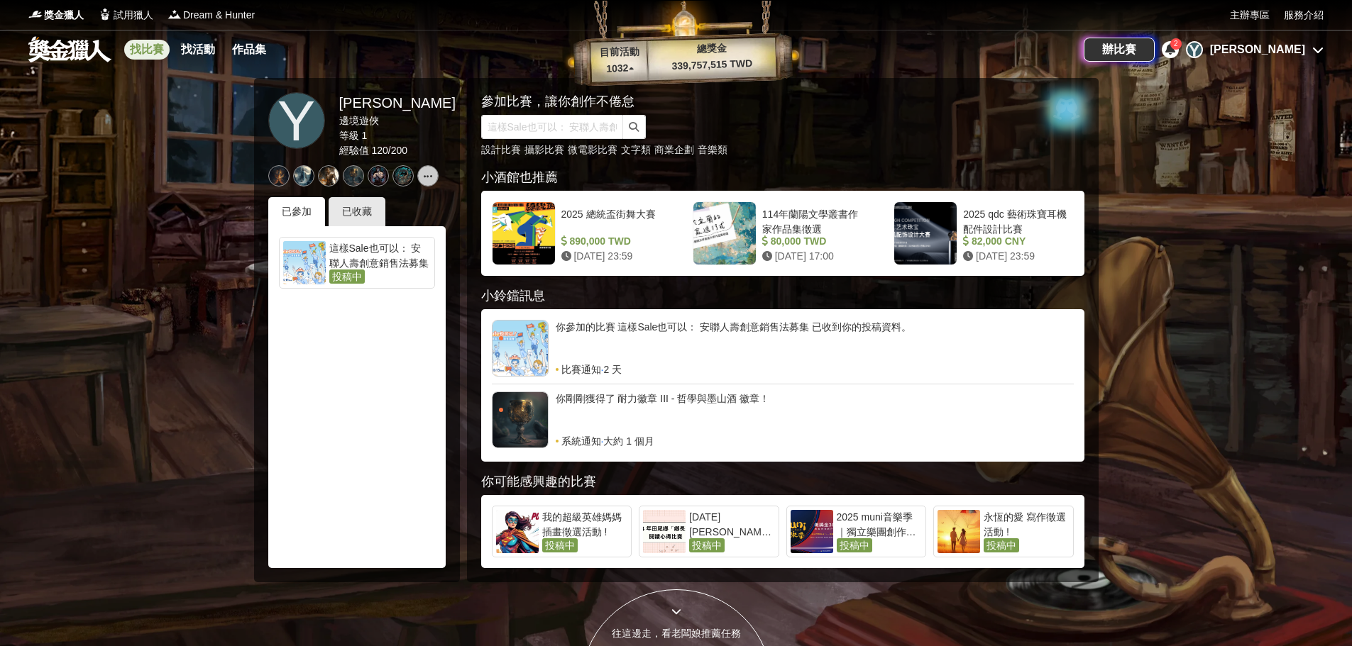
click at [150, 47] on link "找比賽" at bounding box center [146, 50] width 45 height 20
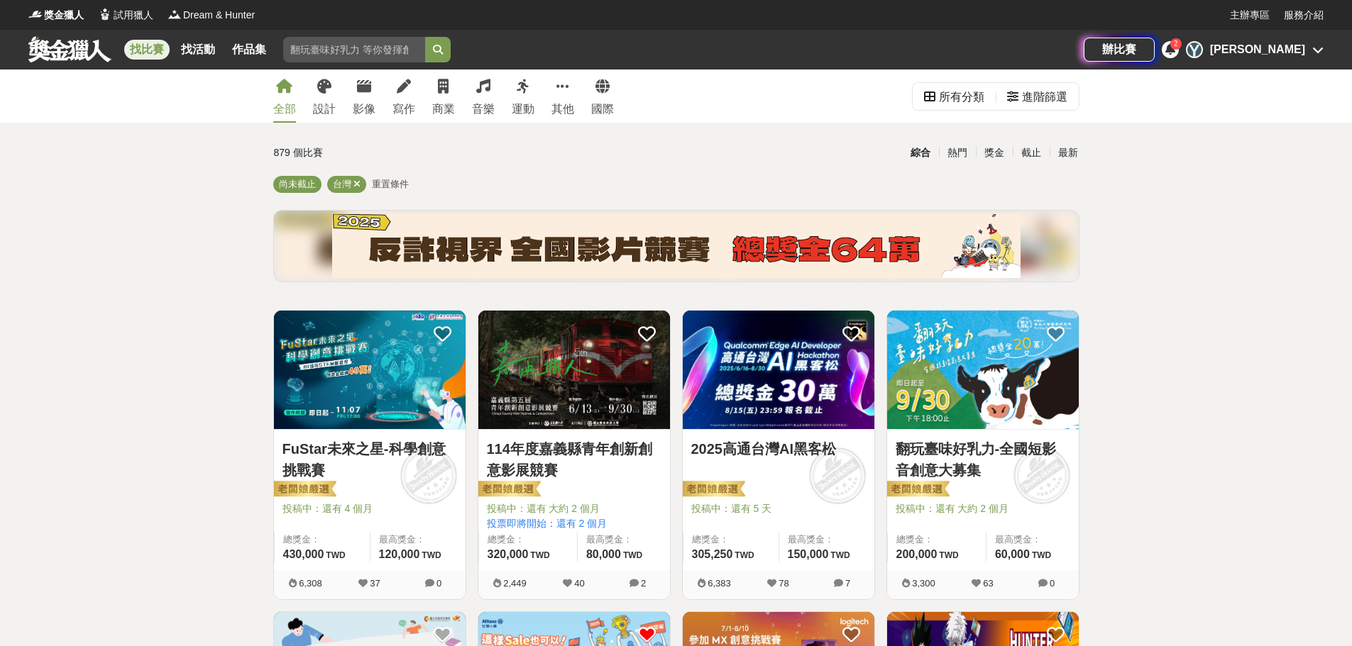
click at [350, 52] on input "search" at bounding box center [354, 50] width 142 height 26
click at [425, 37] on button "submit" at bounding box center [438, 50] width 26 height 26
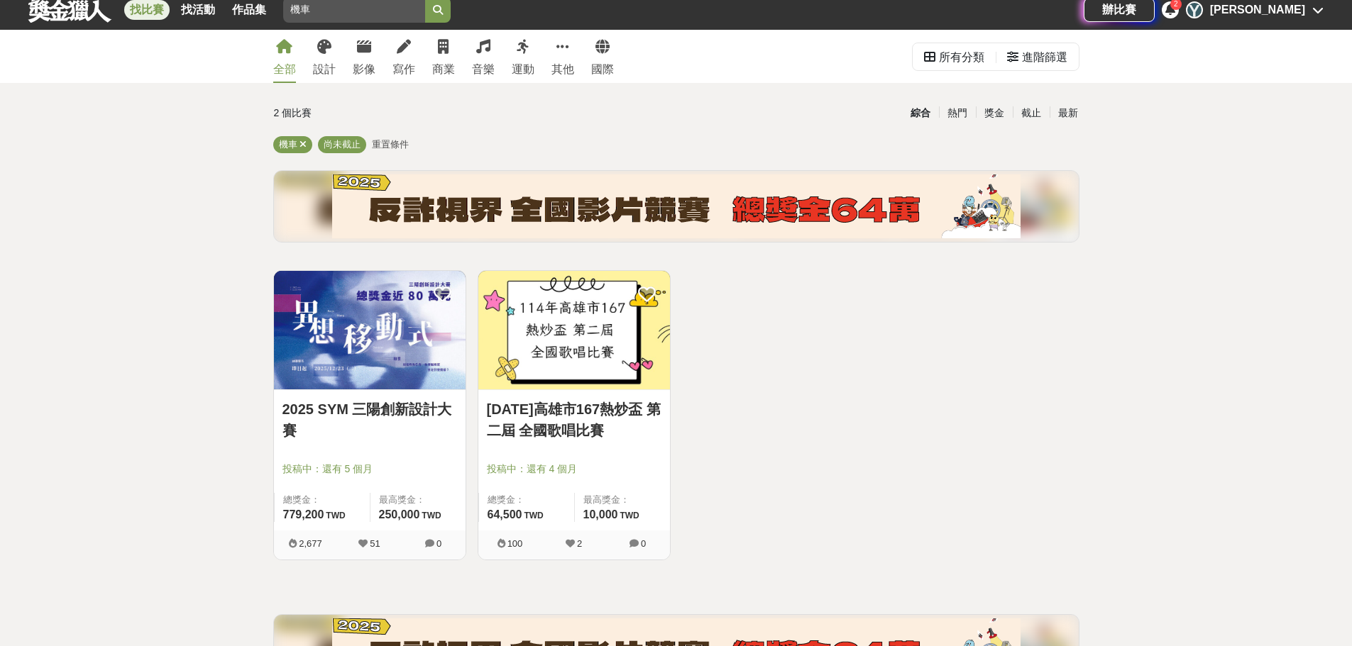
scroll to position [71, 0]
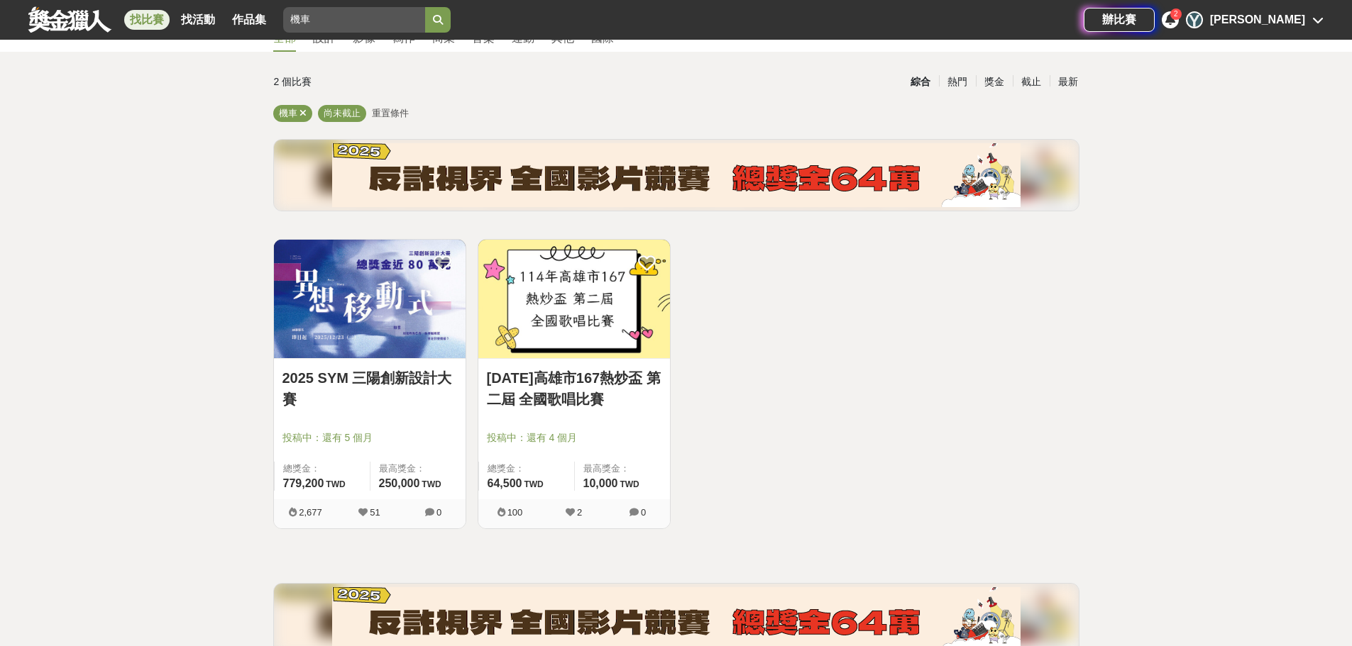
click at [418, 389] on link "2025 SYM 三陽創新設計大賽" at bounding box center [369, 389] width 175 height 43
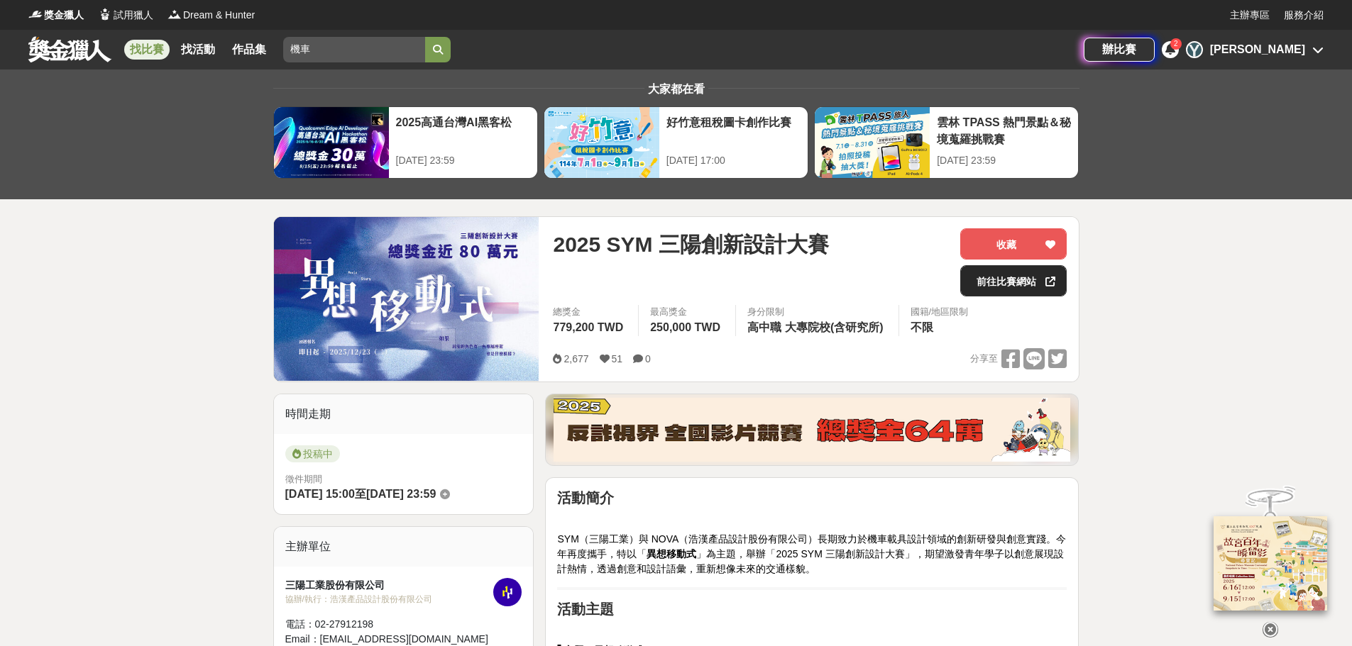
click at [1010, 281] on link "前往比賽網站" at bounding box center [1013, 280] width 106 height 31
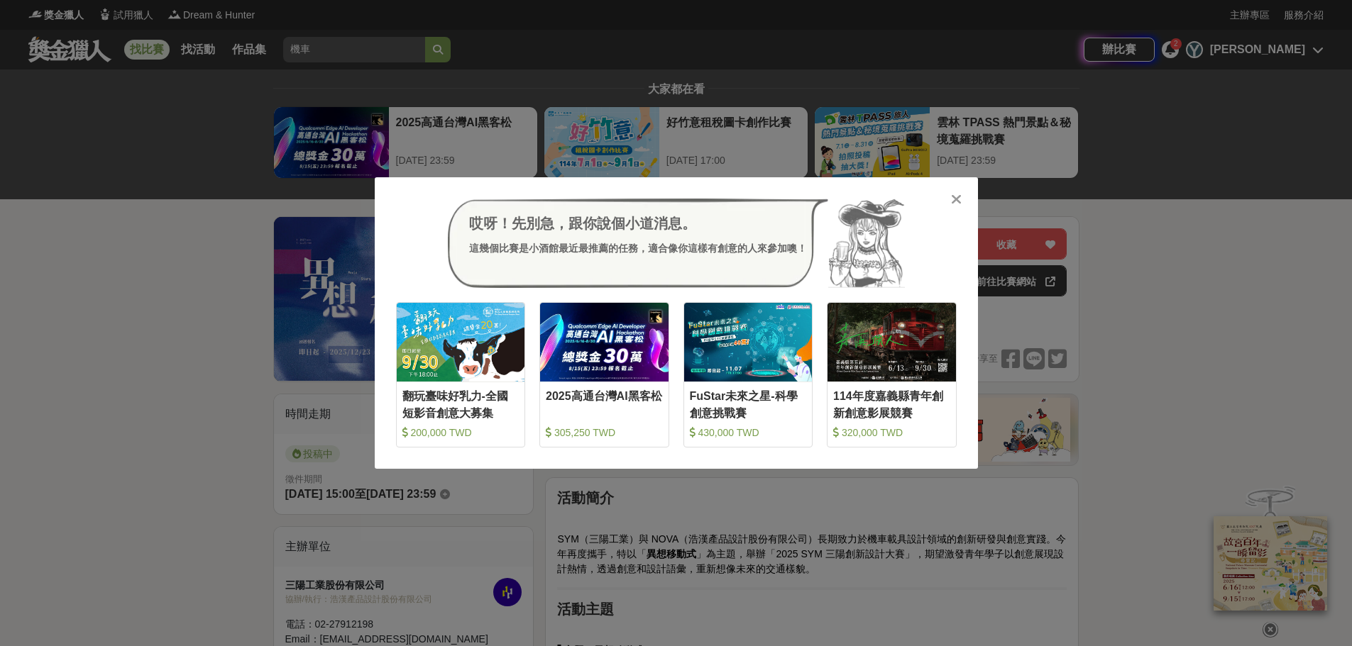
click at [953, 192] on div at bounding box center [956, 199] width 14 height 14
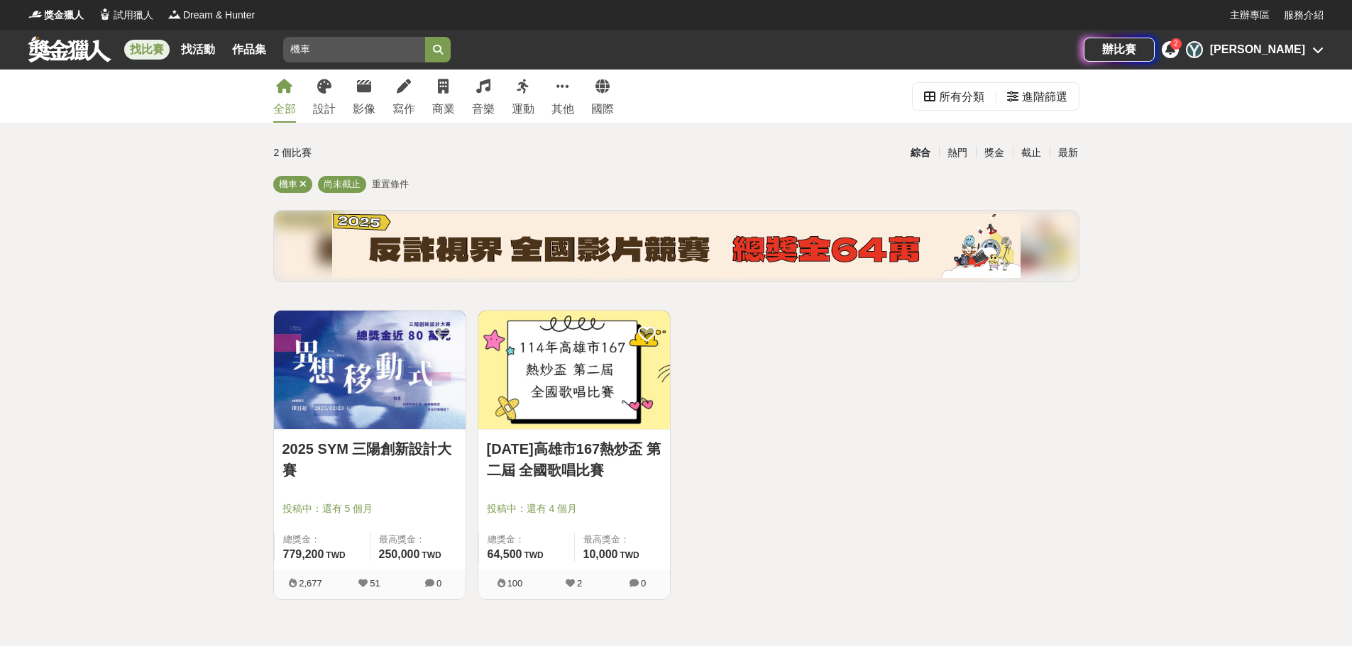
click at [297, 50] on input "機車" at bounding box center [354, 50] width 142 height 26
type input "車"
click at [425, 37] on button "submit" at bounding box center [438, 50] width 26 height 26
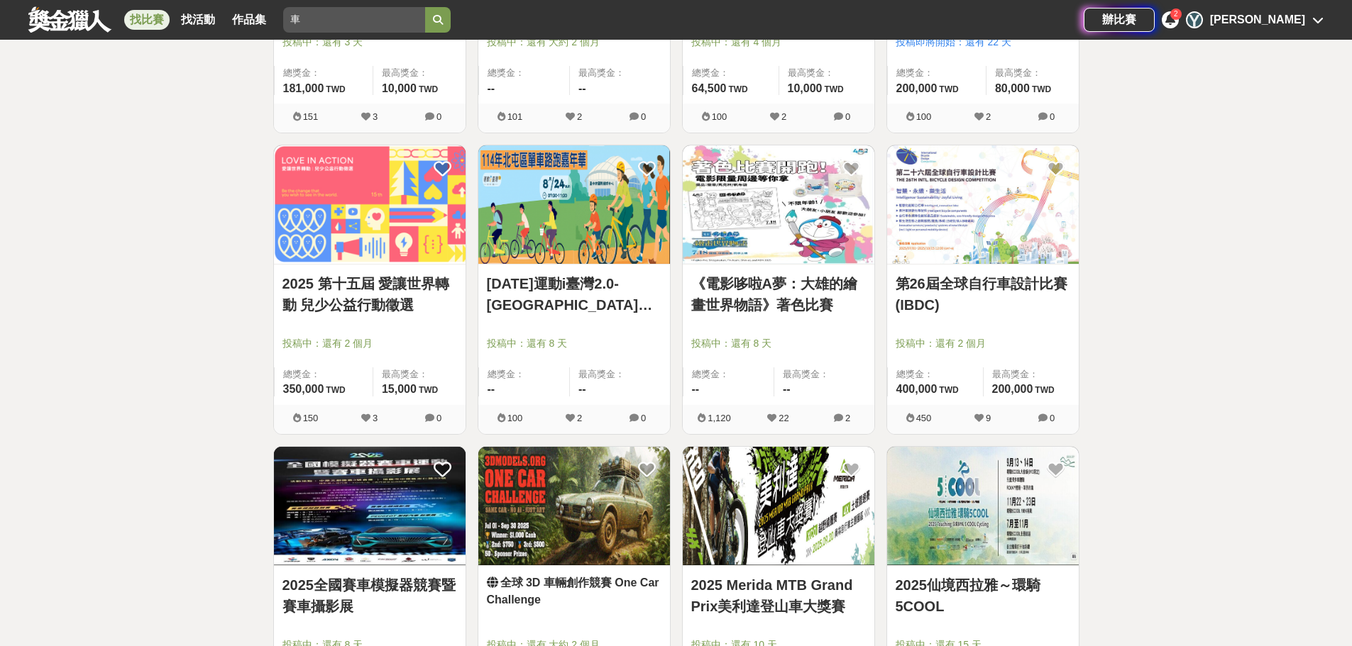
scroll to position [993, 0]
